Goal: Task Accomplishment & Management: Use online tool/utility

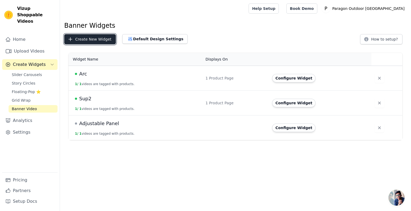
click at [100, 42] on button "Create New Widget" at bounding box center [90, 39] width 52 height 10
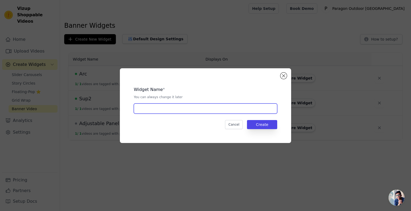
click at [169, 107] on input "text" at bounding box center [205, 109] width 143 height 10
type input "[GEOGRAPHIC_DATA]"
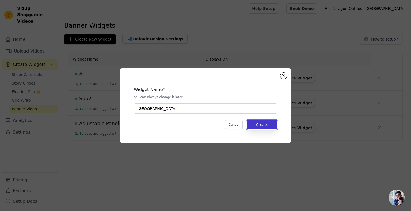
click at [265, 121] on button "Create" at bounding box center [262, 124] width 30 height 9
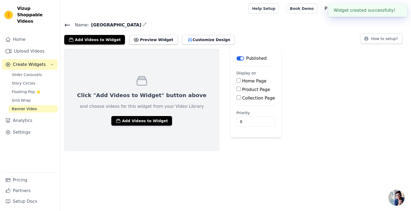
click at [143, 114] on div "Click "Add Videos to Widget" button above and choose videos for this widget fro…" at bounding box center [141, 100] width 155 height 103
click at [144, 118] on button "Add Videos to Widget" at bounding box center [141, 121] width 61 height 10
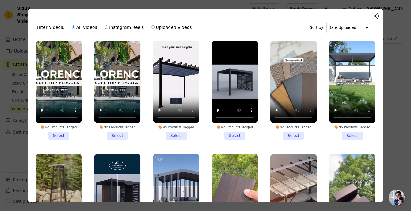
click at [116, 136] on li "No Products Tagged Select" at bounding box center [117, 90] width 46 height 99
click at [0, 0] on input "No Products Tagged Select" at bounding box center [0, 0] width 0 height 0
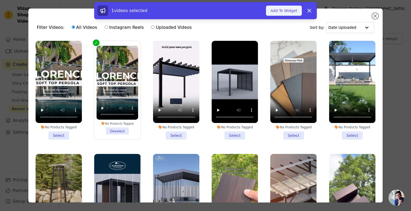
click at [288, 15] on button "Add To Widget" at bounding box center [284, 11] width 36 height 10
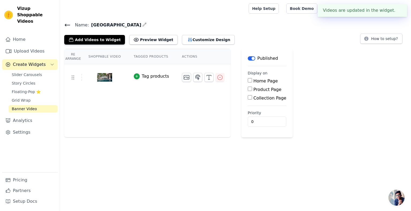
click at [149, 76] on div "Tag products" at bounding box center [155, 76] width 27 height 6
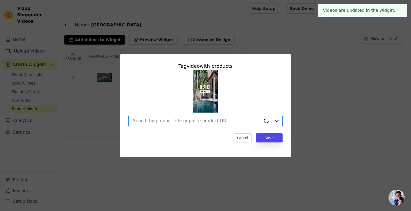
drag, startPoint x: 170, startPoint y: 123, endPoint x: 173, endPoint y: 121, distance: 4.2
click at [170, 123] on input "text" at bounding box center [197, 121] width 128 height 6
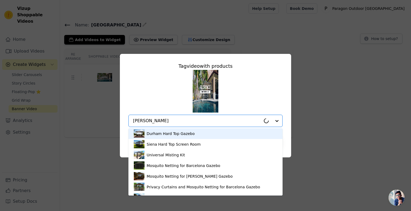
type input "Florence Per"
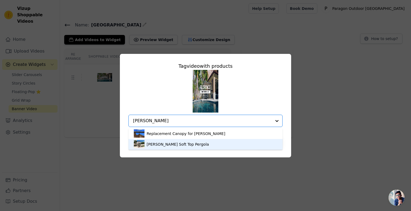
click at [158, 145] on div "[PERSON_NAME] Soft Top Pergola" at bounding box center [177, 144] width 62 height 5
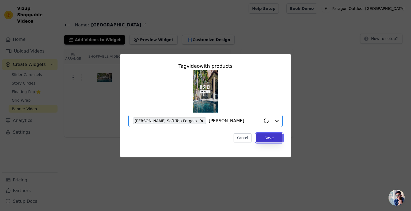
click at [274, 140] on button "Save" at bounding box center [269, 138] width 27 height 9
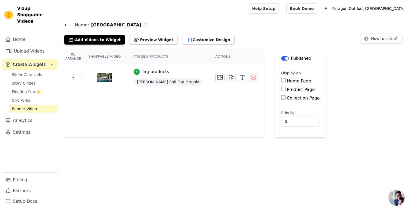
click at [215, 138] on html "Tagged Products Updated. ✖ Vizup Shoppable Videos Home Upload Videos Create Wid…" at bounding box center [205, 69] width 411 height 138
click at [69, 24] on icon at bounding box center [67, 25] width 6 height 6
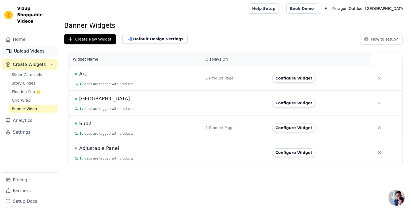
click at [27, 47] on link "Upload Videos" at bounding box center [29, 51] width 55 height 11
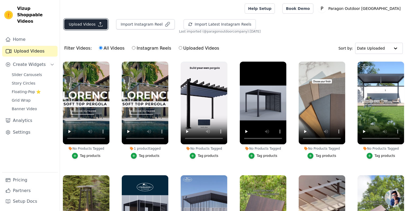
click at [91, 26] on button "Upload Videos" at bounding box center [85, 24] width 43 height 10
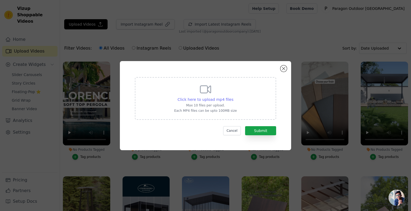
click at [211, 100] on span "Click here to upload mp4 files" at bounding box center [205, 100] width 56 height 4
click at [233, 97] on input "Click here to upload mp4 files Max 10 files per upload. Each MP4 files can be u…" at bounding box center [233, 97] width 0 height 0
type input "C:\fakepath\PO_SANTA MONICA_FINAL NO URL_Compressed.mp4"
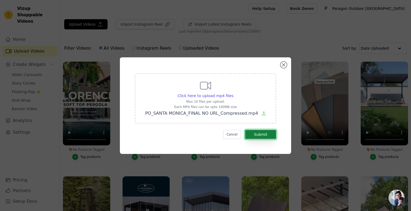
click at [274, 133] on button "Submit" at bounding box center [260, 134] width 31 height 9
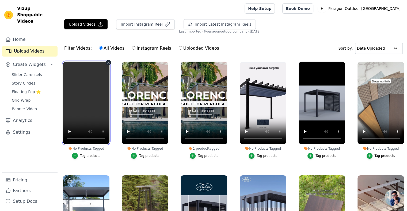
click at [77, 109] on video at bounding box center [86, 103] width 47 height 83
click at [15, 106] on span "Banner Video" at bounding box center [24, 108] width 25 height 5
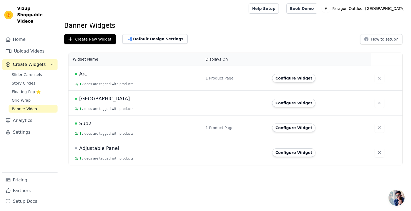
click at [265, 107] on td at bounding box center [235, 103] width 67 height 25
click at [278, 106] on button "Configure Widget" at bounding box center [293, 103] width 43 height 9
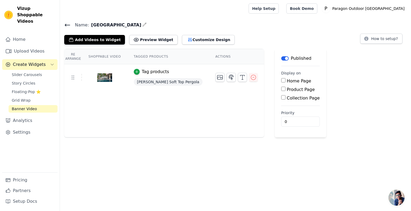
click at [287, 88] on label "Product Page" at bounding box center [301, 89] width 28 height 5
click at [281, 88] on input "Product Page" at bounding box center [283, 89] width 4 height 4
checkbox input "true"
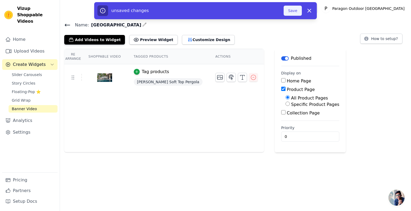
click at [295, 14] on button "Save" at bounding box center [292, 11] width 18 height 10
click at [285, 107] on div "Specific Product Pages" at bounding box center [312, 105] width 54 height 6
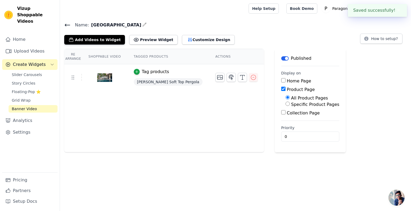
click at [291, 104] on label "Specific Product Pages" at bounding box center [315, 104] width 48 height 5
click at [285, 104] on input "Specific Product Pages" at bounding box center [287, 104] width 4 height 4
radio input "true"
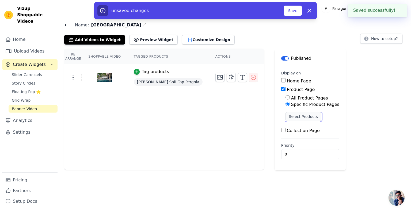
click at [285, 114] on button "Select Products" at bounding box center [303, 116] width 36 height 9
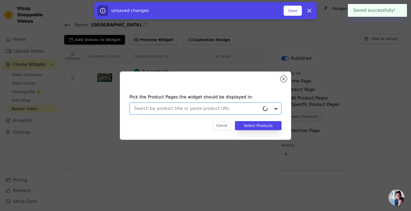
click at [224, 109] on input "text" at bounding box center [197, 109] width 126 height 6
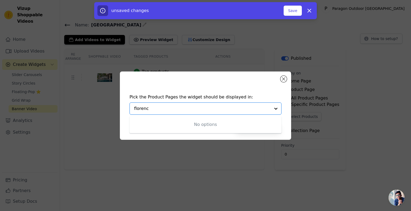
type input "[GEOGRAPHIC_DATA]"
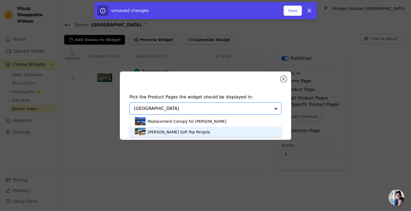
drag, startPoint x: 192, startPoint y: 120, endPoint x: 193, endPoint y: 131, distance: 10.5
click at [194, 130] on div "Replacement Canopy for [PERSON_NAME] [PERSON_NAME] Soft Top Pergola" at bounding box center [205, 126] width 152 height 21
click at [190, 134] on div "[PERSON_NAME] Soft Top Pergola" at bounding box center [205, 132] width 141 height 11
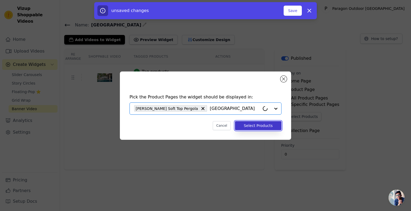
click at [262, 126] on button "Select Products" at bounding box center [258, 125] width 47 height 9
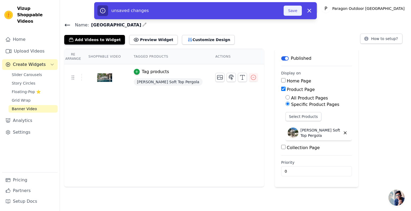
click at [297, 14] on button "Save" at bounding box center [292, 11] width 18 height 10
click at [293, 11] on button "Save" at bounding box center [292, 11] width 18 height 10
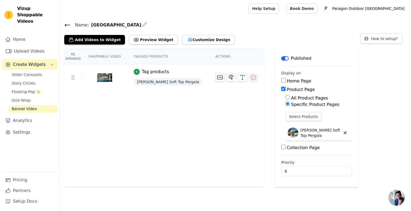
click at [67, 23] on icon at bounding box center [67, 25] width 6 height 6
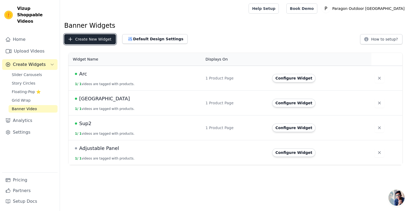
click at [102, 38] on button "Create New Widget" at bounding box center [90, 39] width 52 height 10
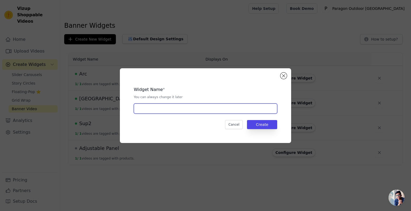
click at [159, 107] on input "text" at bounding box center [205, 109] width 143 height 10
type input "[GEOGRAPHIC_DATA][PERSON_NAME]"
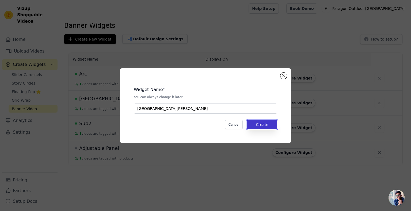
click at [267, 122] on button "Create" at bounding box center [262, 124] width 30 height 9
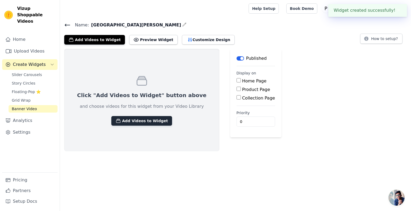
click at [135, 121] on button "Add Videos to Widget" at bounding box center [141, 121] width 61 height 10
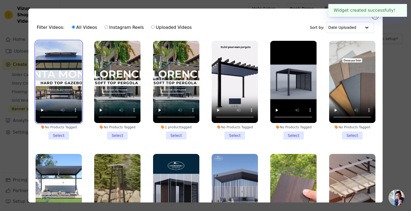
click at [48, 101] on video at bounding box center [59, 82] width 46 height 82
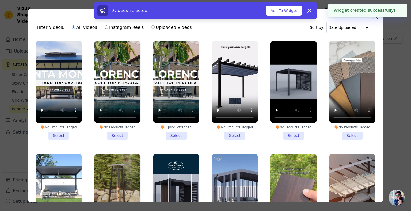
click at [59, 134] on li "No Products Tagged Select" at bounding box center [59, 90] width 46 height 99
click at [0, 0] on input "No Products Tagged Select" at bounding box center [0, 0] width 0 height 0
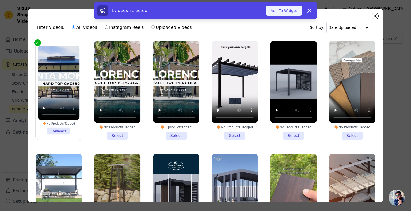
click at [295, 13] on button "Add To Widget" at bounding box center [284, 11] width 36 height 10
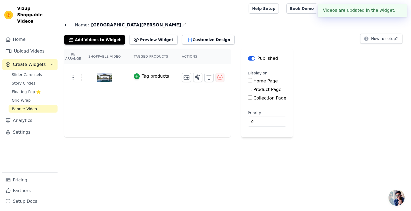
click at [267, 91] on label "Product Page" at bounding box center [267, 89] width 28 height 5
click at [252, 91] on input "Product Page" at bounding box center [249, 89] width 4 height 4
checkbox input "true"
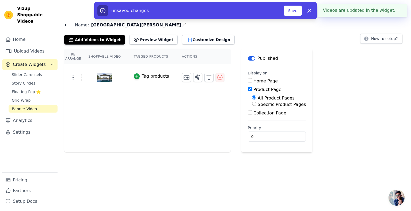
click at [264, 105] on label "Specific Product Pages" at bounding box center [281, 104] width 48 height 5
click at [256, 105] on input "Specific Product Pages" at bounding box center [254, 104] width 4 height 4
radio input "true"
click at [259, 114] on button "Select Products" at bounding box center [270, 116] width 36 height 9
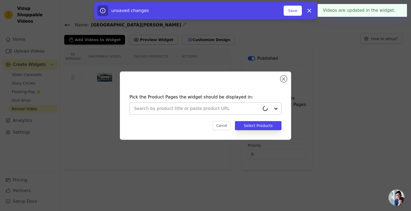
click at [175, 110] on input "text" at bounding box center [197, 109] width 126 height 6
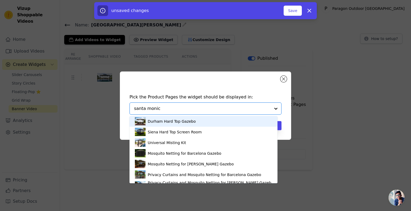
type input "[GEOGRAPHIC_DATA][PERSON_NAME]"
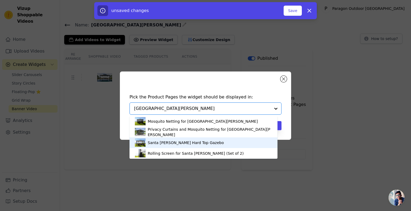
click at [181, 144] on div "Santa [PERSON_NAME] Hard Top Gazebo" at bounding box center [186, 142] width 76 height 5
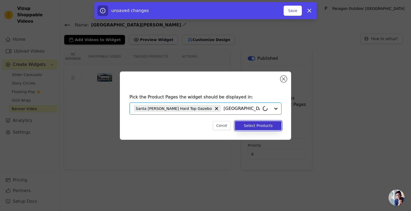
click at [269, 126] on button "Select Products" at bounding box center [258, 125] width 47 height 9
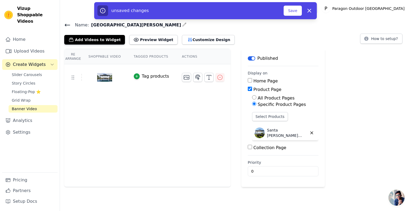
click at [154, 77] on div "Tag products" at bounding box center [155, 76] width 27 height 6
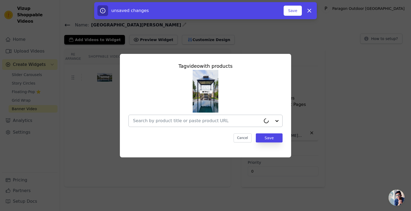
click at [167, 121] on input "text" at bounding box center [197, 121] width 128 height 6
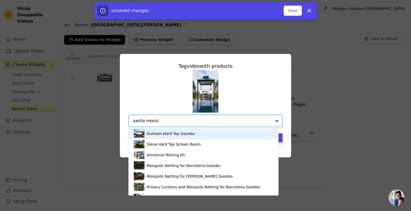
type input "[GEOGRAPHIC_DATA][PERSON_NAME]"
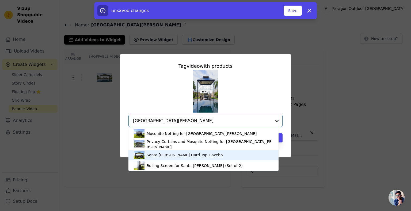
click at [179, 156] on div "Santa [PERSON_NAME] Hard Top Gazebo" at bounding box center [184, 155] width 76 height 5
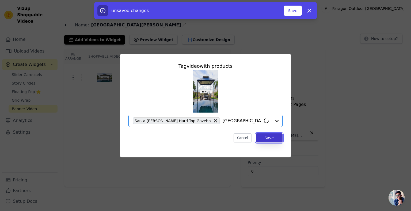
click at [269, 136] on button "Save" at bounding box center [269, 138] width 27 height 9
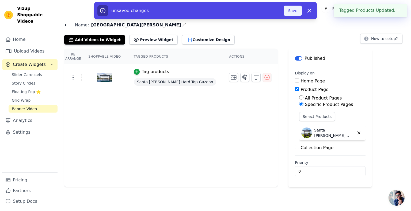
click at [294, 15] on button "Save" at bounding box center [292, 11] width 18 height 10
click at [295, 10] on button "Save" at bounding box center [292, 11] width 18 height 10
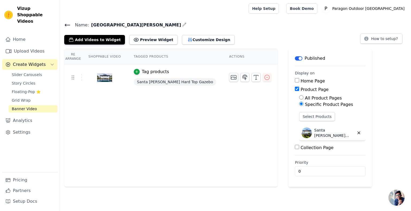
click at [64, 24] on div "Name: [GEOGRAPHIC_DATA][PERSON_NAME] Add Videos to Widget Preview Widget Custom…" at bounding box center [235, 32] width 351 height 23
click at [22, 46] on link "Upload Videos" at bounding box center [29, 51] width 55 height 11
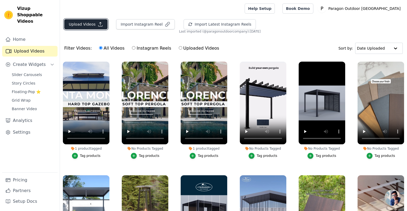
click at [79, 25] on button "Upload Videos" at bounding box center [85, 24] width 43 height 10
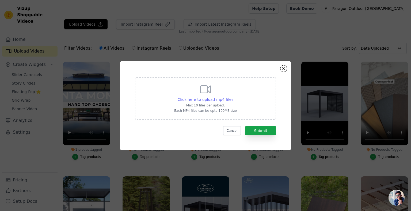
click at [200, 98] on span "Click here to upload mp4 files" at bounding box center [205, 100] width 56 height 4
click at [233, 97] on input "Click here to upload mp4 files Max 10 files per upload. Each MP4 files can be u…" at bounding box center [233, 97] width 0 height 0
type input "C:\fakepath\Final Lugano Video_With Accessories.mp4"
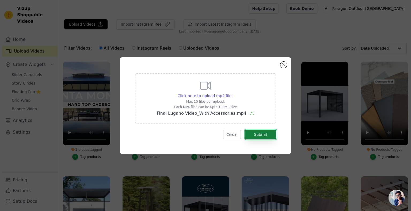
click at [257, 134] on button "Submit" at bounding box center [260, 134] width 31 height 9
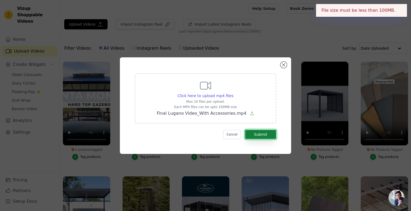
click at [262, 134] on button "Submit" at bounding box center [260, 134] width 31 height 9
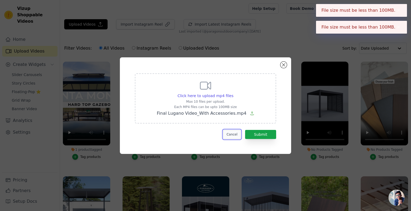
click at [235, 137] on button "Cancel" at bounding box center [232, 134] width 18 height 9
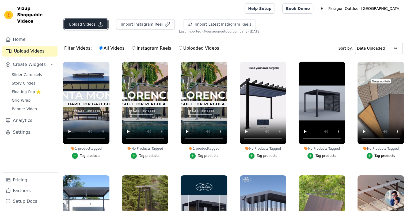
click at [87, 25] on button "Upload Videos" at bounding box center [85, 24] width 43 height 10
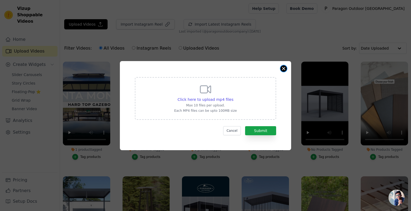
click at [285, 70] on button "Close modal" at bounding box center [283, 68] width 6 height 6
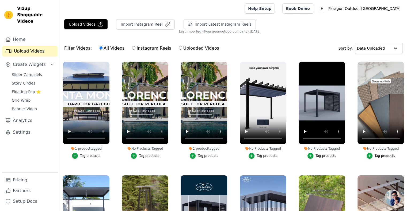
click at [19, 107] on div "Home Upload Videos Create Widgets Slider Carousels Story Circles Floating-Pop ⭐…" at bounding box center [29, 103] width 55 height 138
click at [22, 106] on span "Banner Video" at bounding box center [24, 108] width 25 height 5
